Goal: Task Accomplishment & Management: Manage account settings

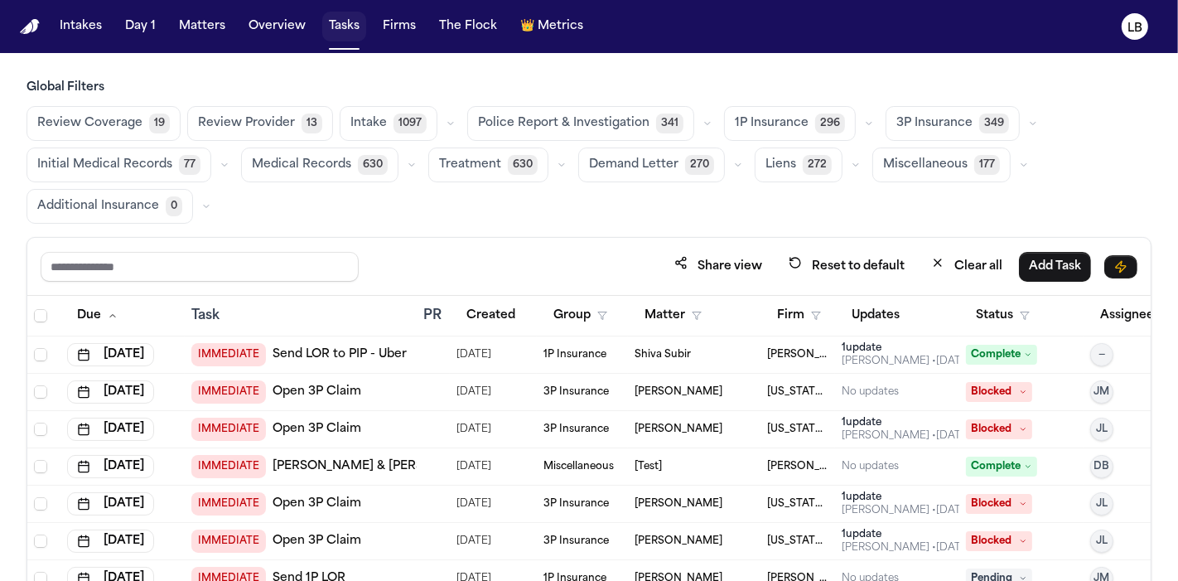
click at [329, 12] on button "Tasks" at bounding box center [344, 27] width 44 height 30
click at [335, 21] on button "Tasks" at bounding box center [344, 27] width 44 height 30
click at [0, 109] on div "Global Filters Review Coverage 19 Review Provider 13 Intake 1097 Police Report …" at bounding box center [589, 387] width 1178 height 615
click at [191, 269] on input "text" at bounding box center [200, 267] width 318 height 30
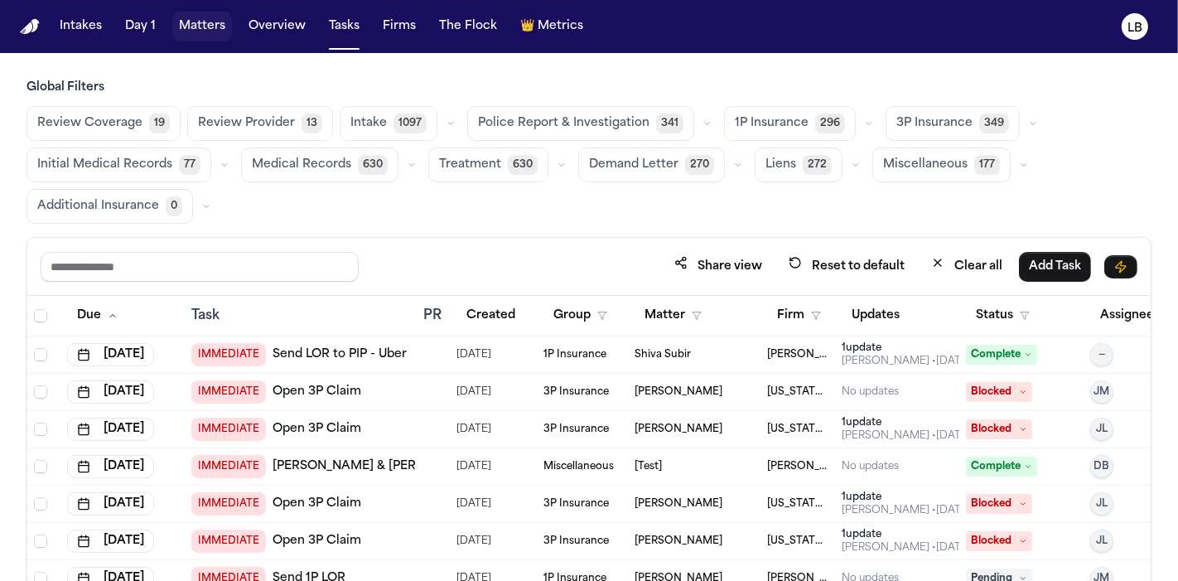
click at [224, 27] on button "Matters" at bounding box center [202, 27] width 60 height 30
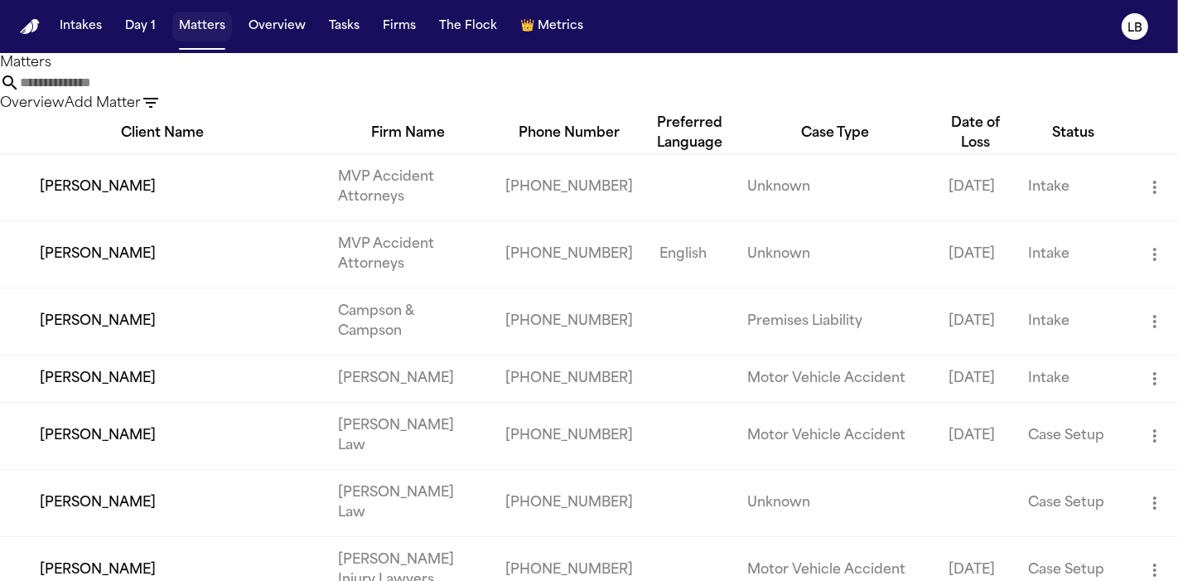
click at [199, 21] on button "Matters" at bounding box center [202, 27] width 60 height 30
click at [152, 93] on input "text" at bounding box center [86, 83] width 133 height 20
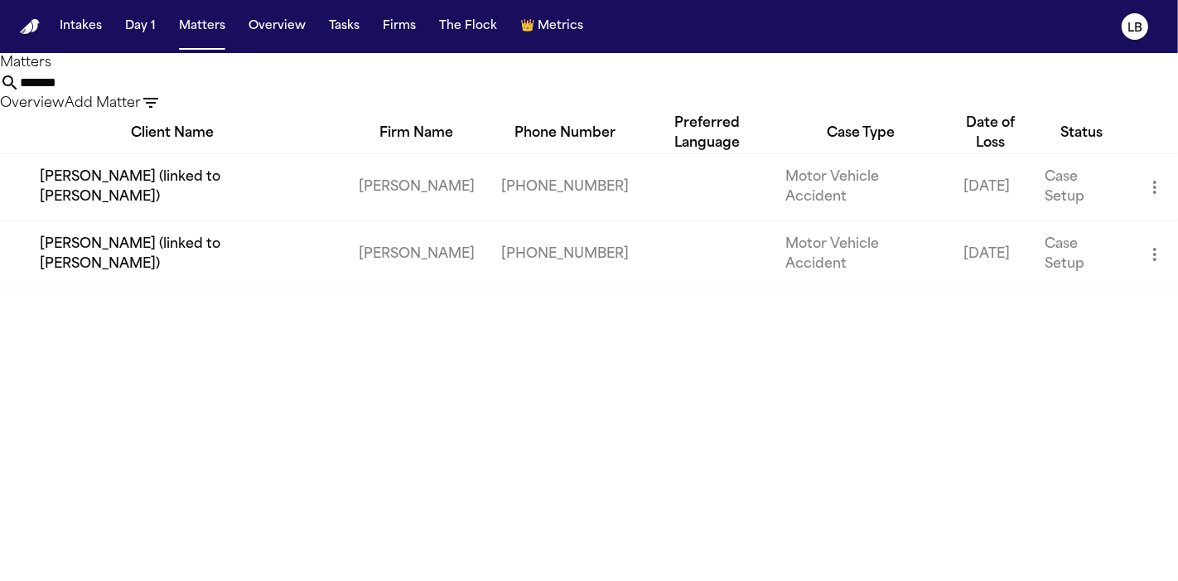
type input "*******"
click at [253, 229] on td "[PERSON_NAME] (linked to [PERSON_NAME])" at bounding box center [172, 253] width 345 height 67
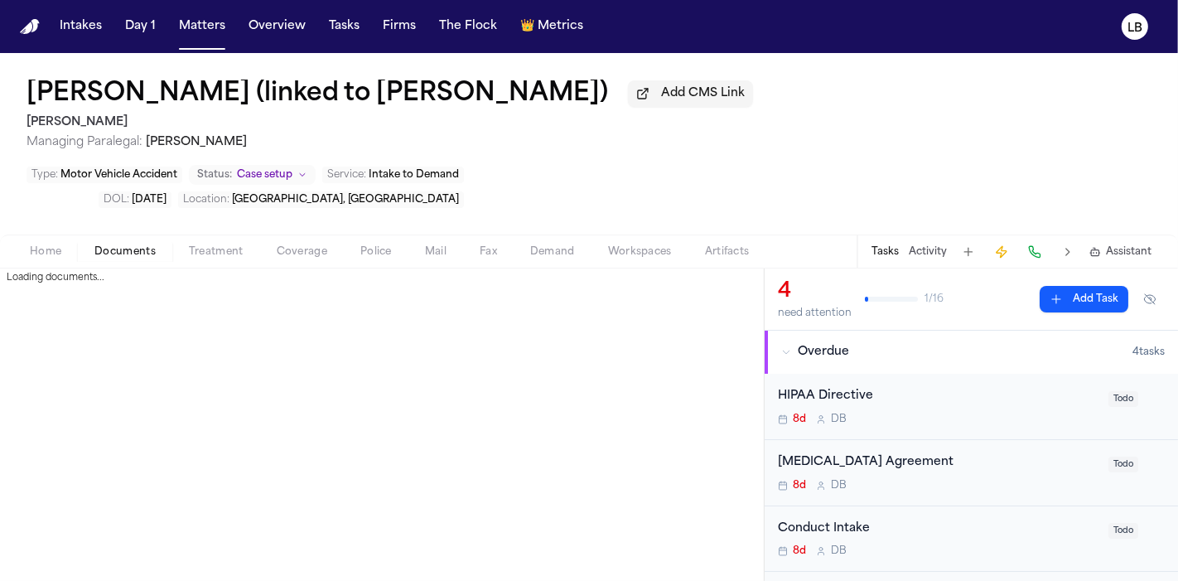
click at [118, 245] on span "Documents" at bounding box center [124, 251] width 61 height 13
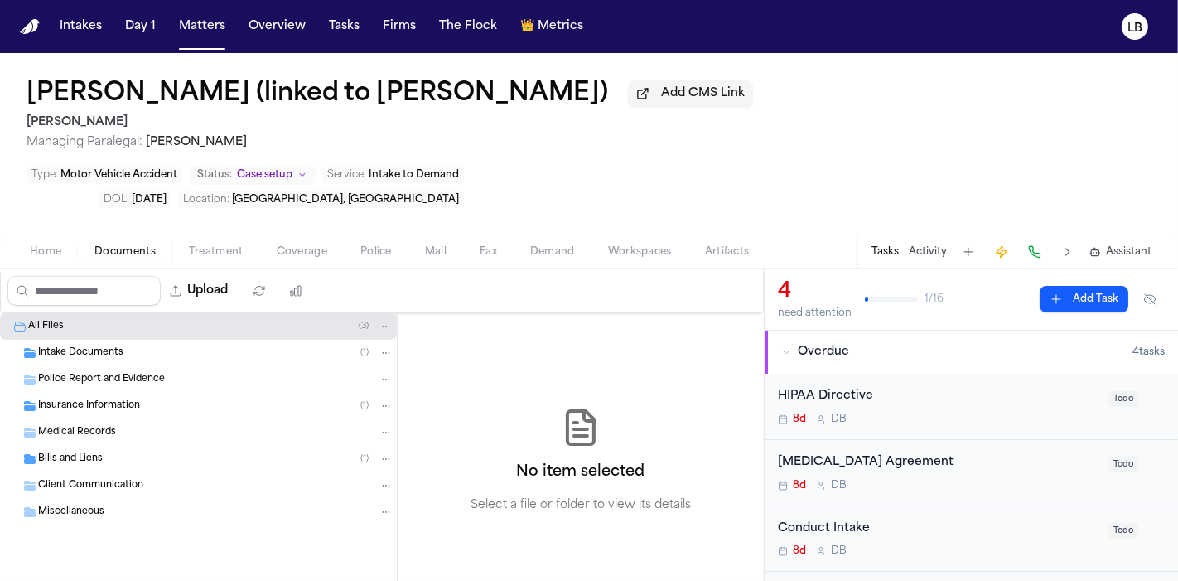
click at [142, 345] on div "Intake Documents ( 1 )" at bounding box center [215, 352] width 355 height 15
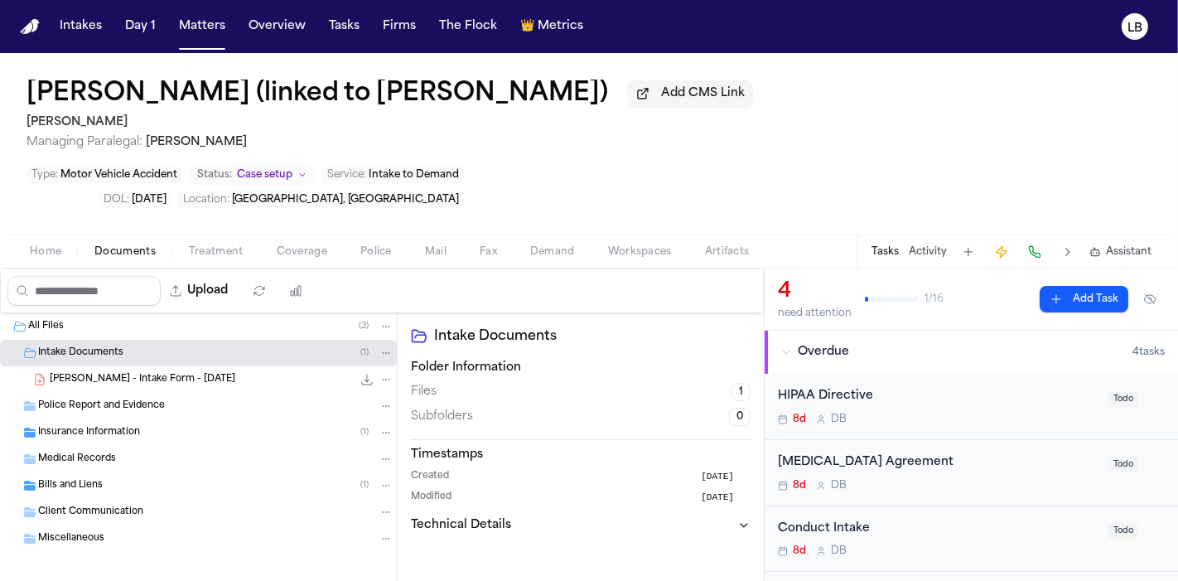
click at [160, 373] on span "[PERSON_NAME] - Intake Form - [DATE]" at bounding box center [143, 380] width 186 height 14
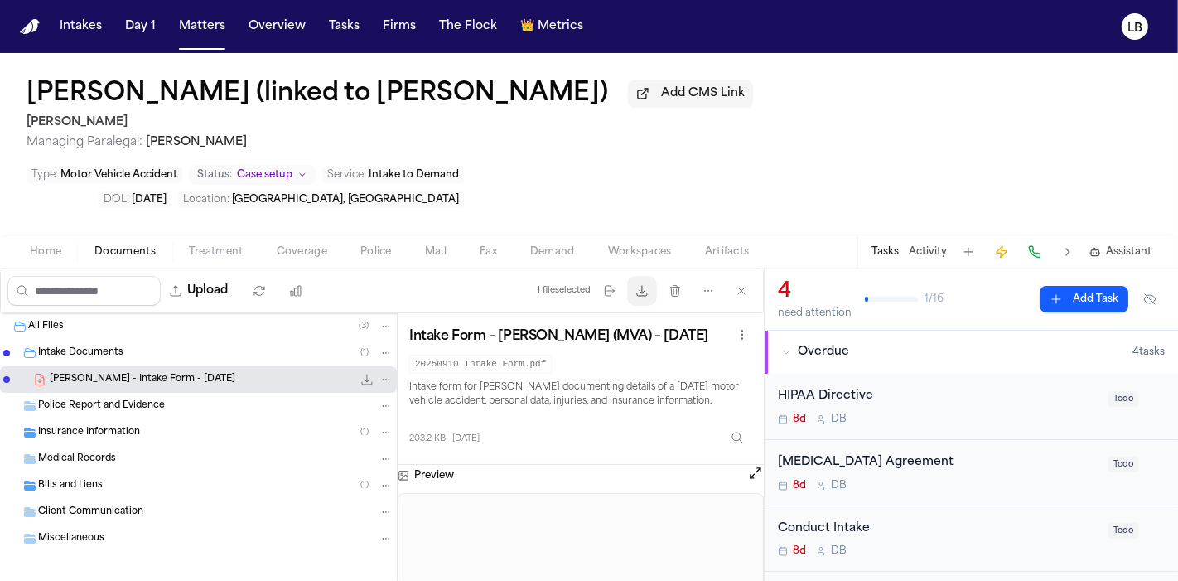
click at [647, 284] on icon "button" at bounding box center [641, 290] width 13 height 13
click at [42, 245] on span "Home" at bounding box center [45, 251] width 31 height 13
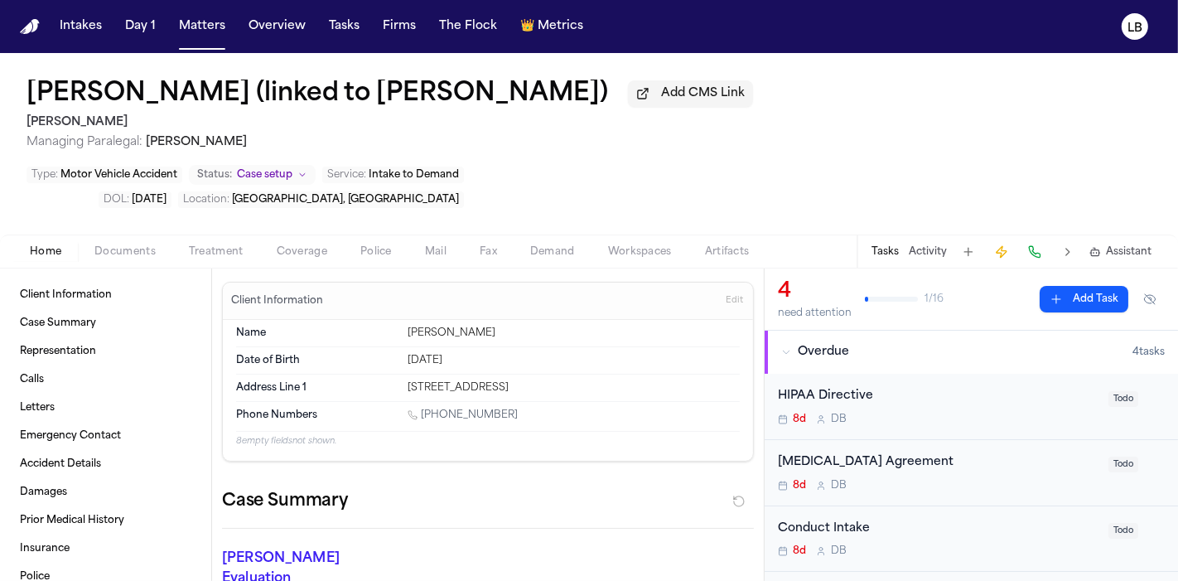
click at [151, 234] on div "Home Documents Treatment Coverage Police Mail Fax Demand Workspaces Artifacts T…" at bounding box center [589, 250] width 1178 height 33
click at [138, 245] on span "Documents" at bounding box center [124, 251] width 61 height 13
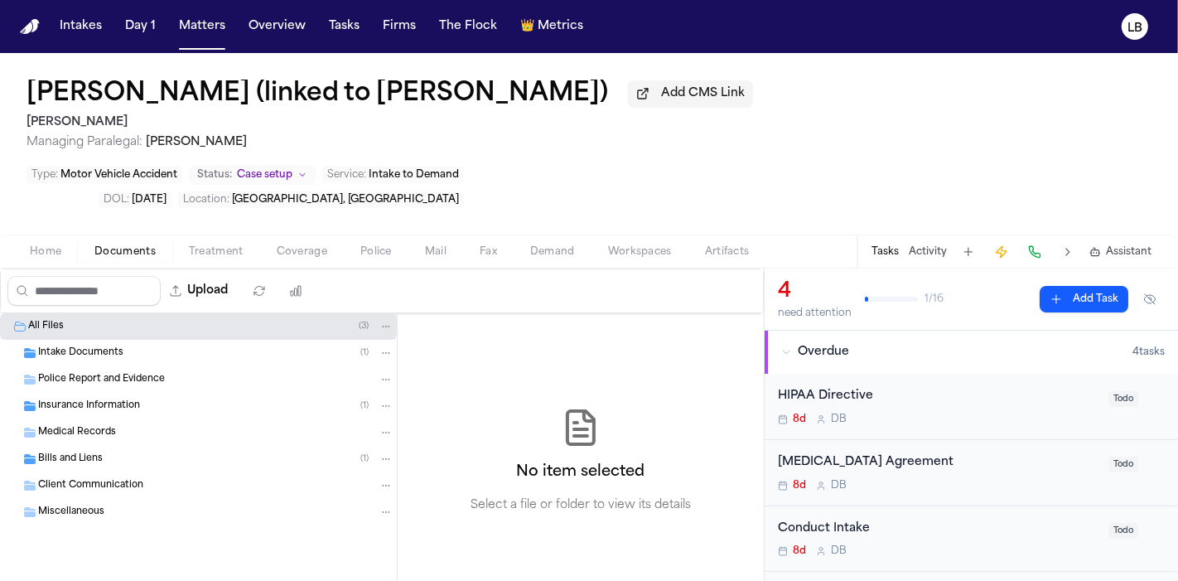
click at [159, 345] on div "Intake Documents ( 1 )" at bounding box center [215, 352] width 355 height 15
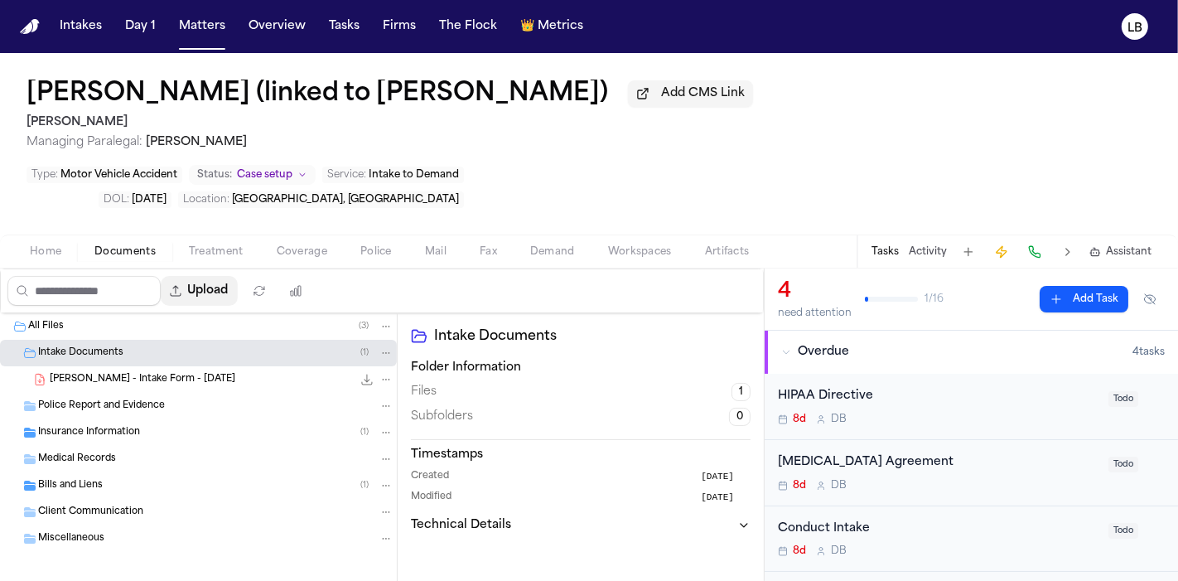
click at [222, 276] on button "Upload" at bounding box center [199, 291] width 77 height 30
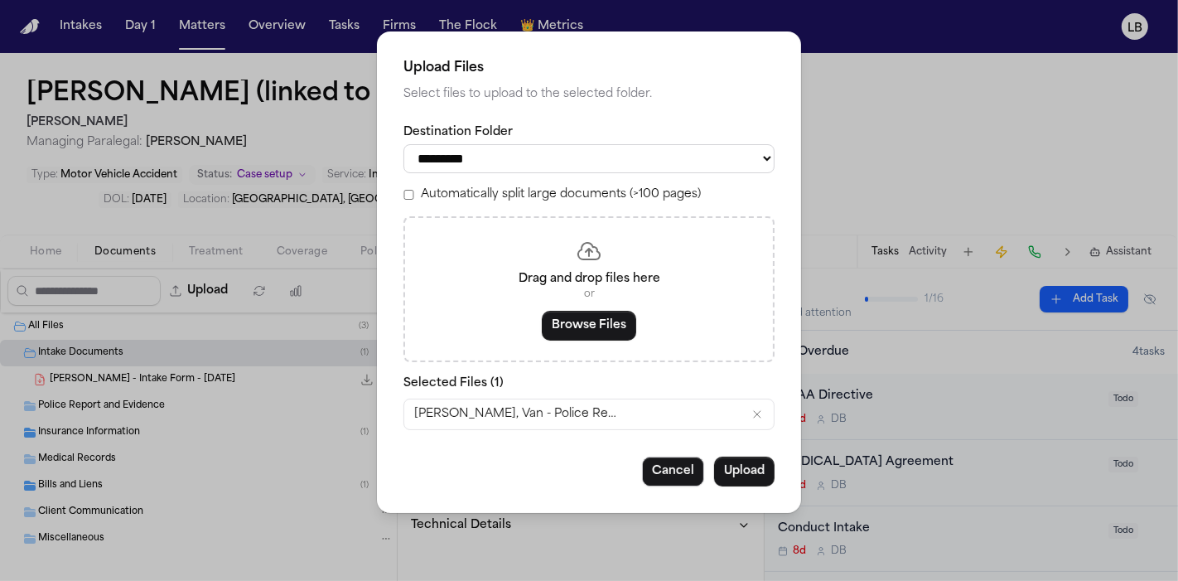
click at [568, 161] on select "**********" at bounding box center [588, 158] width 371 height 29
select select "**********"
click at [403, 144] on select "**********" at bounding box center [588, 158] width 371 height 29
click at [732, 477] on button "Upload" at bounding box center [744, 471] width 60 height 30
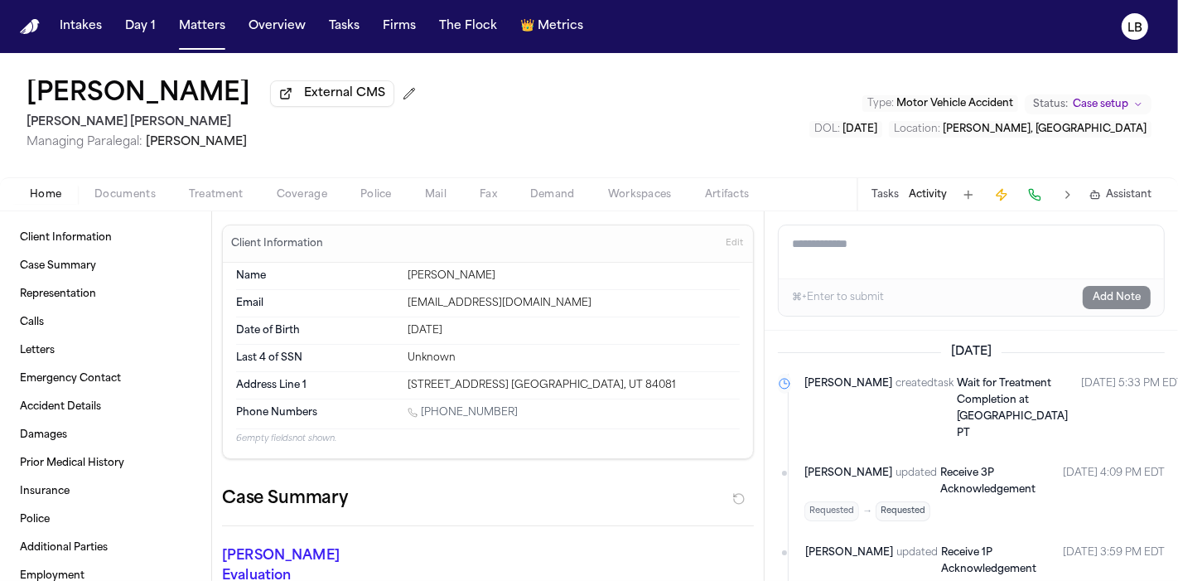
scroll to position [378, 0]
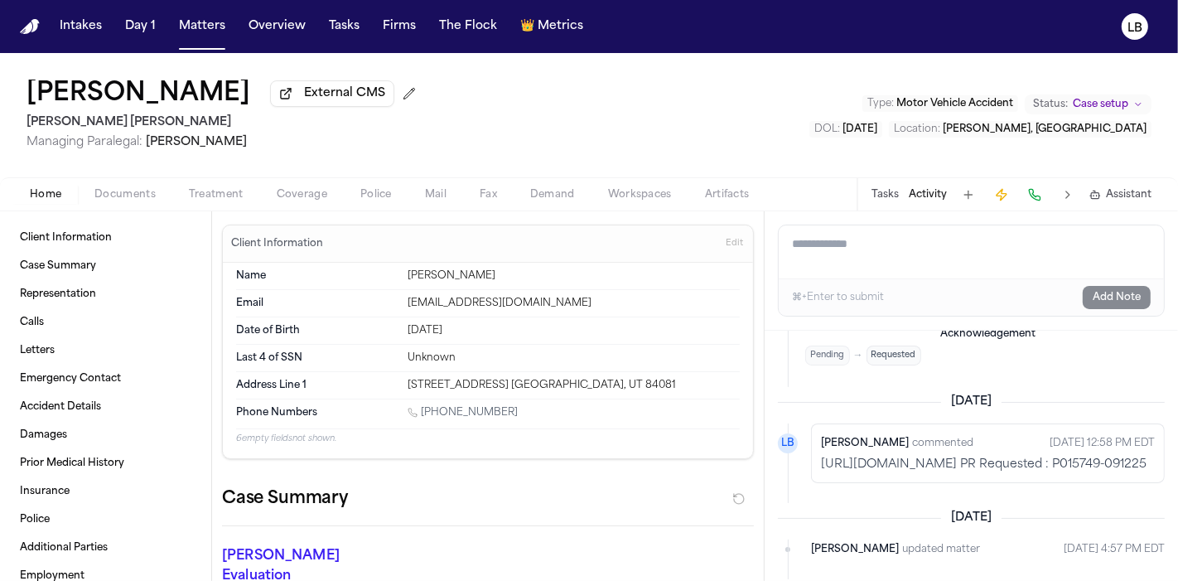
click at [139, 194] on span "Documents" at bounding box center [124, 194] width 61 height 13
